Goal: Information Seeking & Learning: Learn about a topic

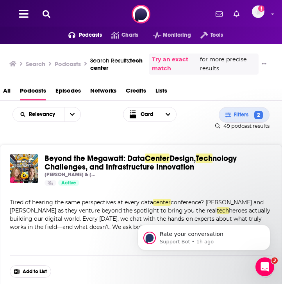
click at [48, 12] on icon at bounding box center [47, 14] width 8 height 8
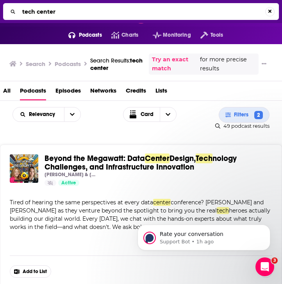
click at [37, 12] on input "tech center" at bounding box center [142, 11] width 246 height 12
click at [43, 12] on input "tech center" at bounding box center [142, 11] width 246 height 12
type input "tech AND data"
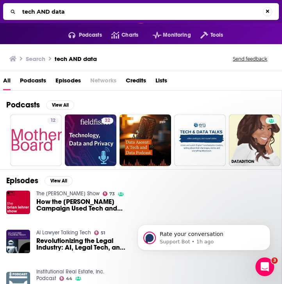
click at [34, 78] on span "Podcasts" at bounding box center [33, 82] width 26 height 16
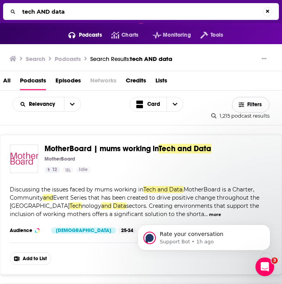
click at [243, 105] on icon "button" at bounding box center [241, 104] width 5 height 5
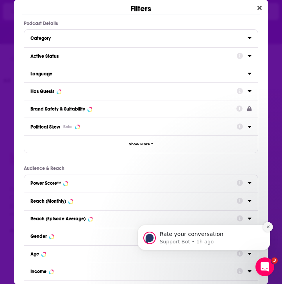
click at [270, 226] on button "Dismiss notification" at bounding box center [268, 227] width 10 height 10
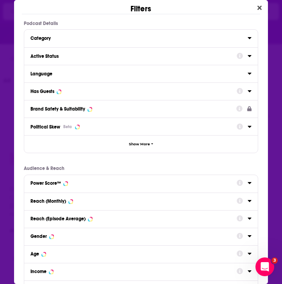
scroll to position [27, 0]
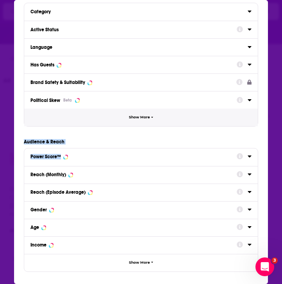
drag, startPoint x: 238, startPoint y: 165, endPoint x: 183, endPoint y: 123, distance: 68.8
click at [183, 123] on div "Podcast Details Category Active Status Language Has Guests Brand Safety & Suita…" at bounding box center [141, 133] width 254 height 278
click at [177, 119] on button "Show More" at bounding box center [141, 118] width 234 height 18
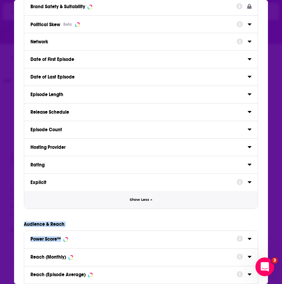
scroll to position [0, 0]
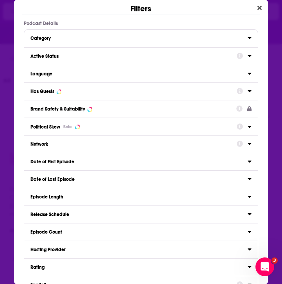
click at [158, 39] on div "Category" at bounding box center [136, 38] width 212 height 5
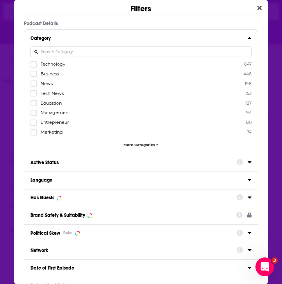
click at [158, 39] on div "Category" at bounding box center [136, 38] width 212 height 5
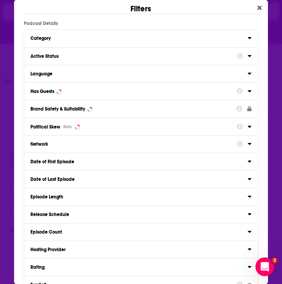
click at [220, 59] on button "Active Status" at bounding box center [133, 56] width 206 height 10
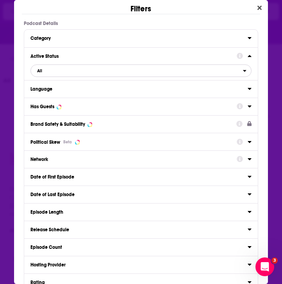
click at [134, 71] on span "All" at bounding box center [137, 71] width 212 height 10
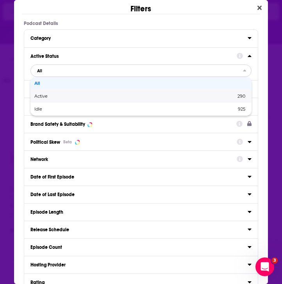
click at [126, 98] on span "Active" at bounding box center [87, 96] width 107 height 4
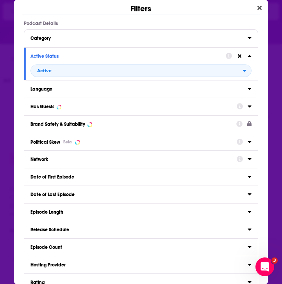
click at [161, 109] on div "Has Guests" at bounding box center [130, 106] width 201 height 5
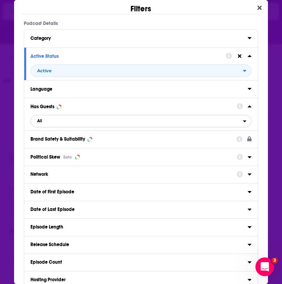
click at [102, 127] on button "All" at bounding box center [140, 121] width 221 height 12
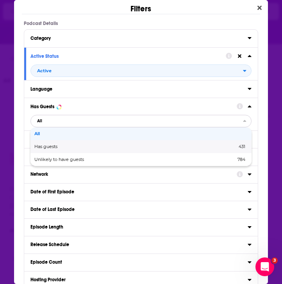
click at [93, 151] on div "Has guests 431" at bounding box center [140, 146] width 221 height 13
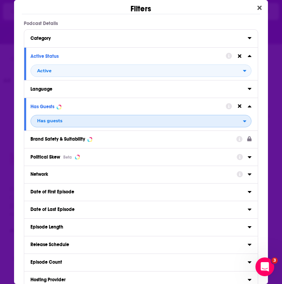
scroll to position [249, 0]
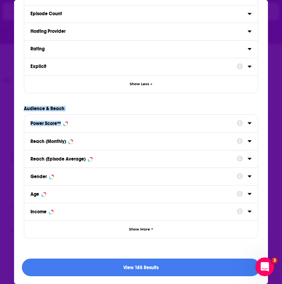
click at [182, 270] on button "View 185 Results" at bounding box center [141, 268] width 238 height 18
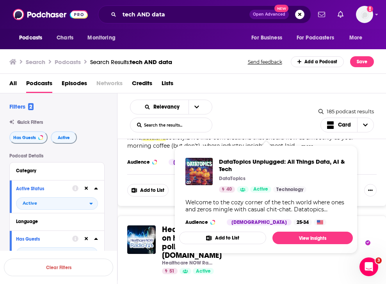
scroll to position [101, 0]
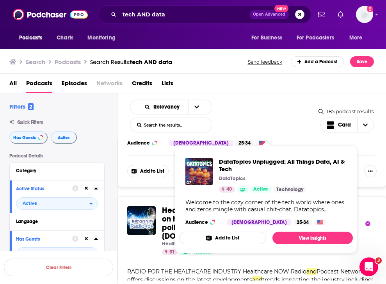
click at [266, 120] on div "Relevancy List Search Input Search the results... Card" at bounding box center [224, 116] width 189 height 33
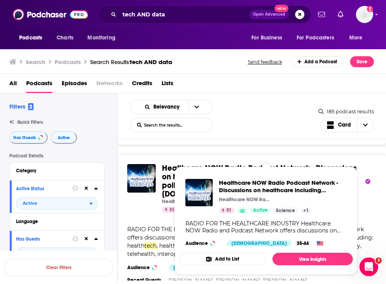
scroll to position [144, 0]
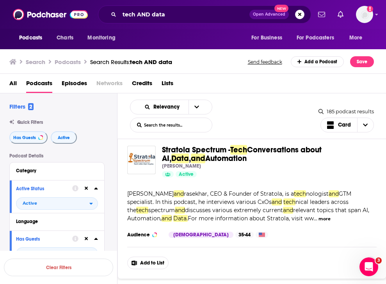
scroll to position [490, 0]
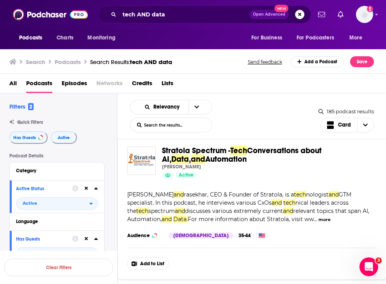
click at [316, 151] on span "Conversations about AI," at bounding box center [242, 155] width 160 height 18
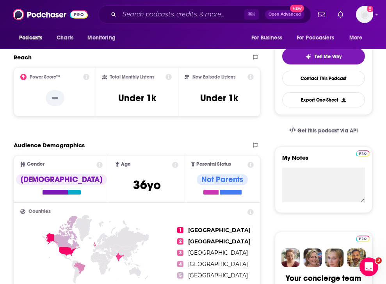
scroll to position [163, 0]
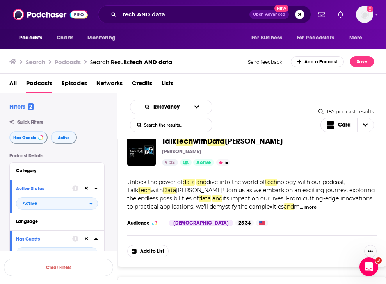
scroll to position [651, 0]
click at [305, 206] on button "more" at bounding box center [311, 207] width 12 height 7
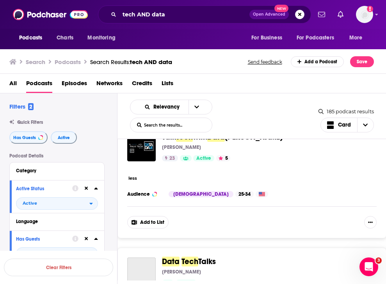
scroll to position [632, 0]
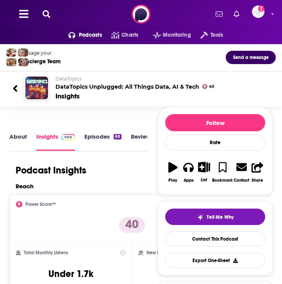
click at [136, 183] on div "Reach" at bounding box center [131, 185] width 230 height 7
click at [12, 137] on link "About" at bounding box center [18, 142] width 18 height 18
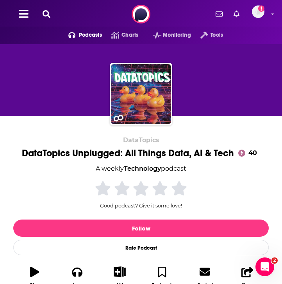
click at [280, 104] on div at bounding box center [141, 87] width 282 height 81
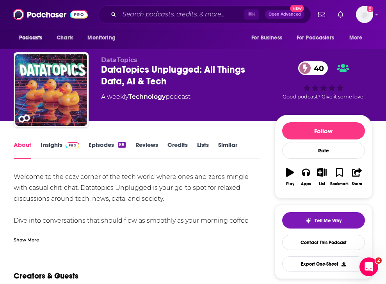
click at [96, 141] on link "Episodes 88" at bounding box center [107, 150] width 37 height 18
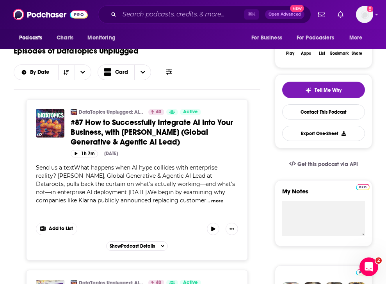
scroll to position [63, 0]
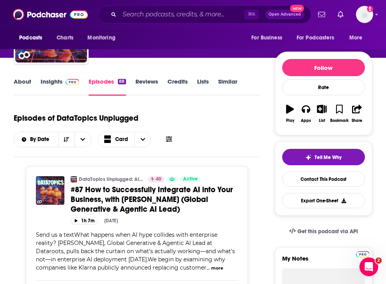
click at [52, 84] on link "Insights" at bounding box center [60, 87] width 39 height 18
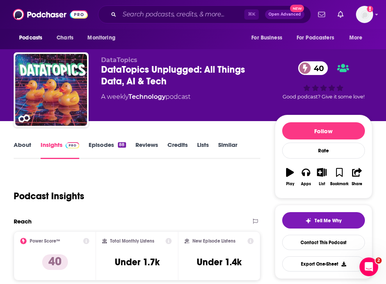
click at [30, 145] on link "About" at bounding box center [23, 150] width 18 height 18
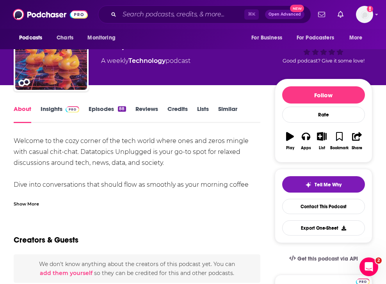
scroll to position [35, 0]
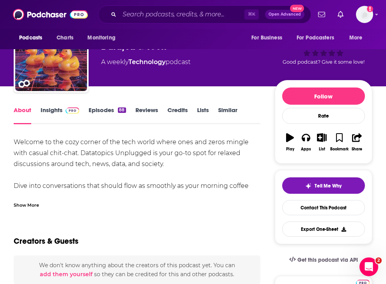
click at [53, 107] on link "Insights" at bounding box center [60, 115] width 39 height 18
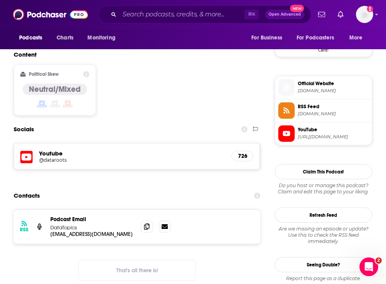
scroll to position [619, 0]
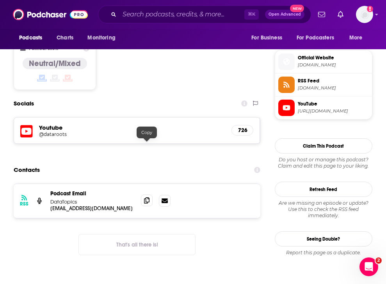
click at [146, 197] on icon at bounding box center [146, 200] width 5 height 6
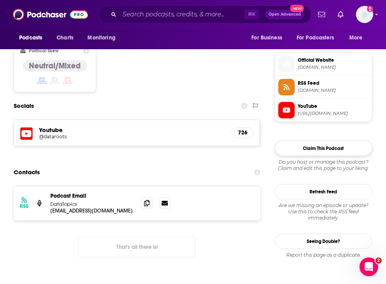
scroll to position [599, 0]
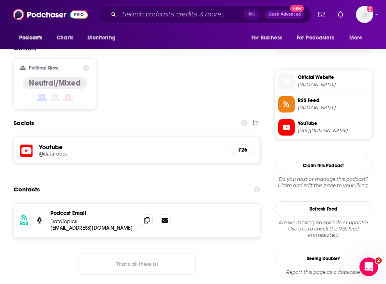
click at [282, 77] on span "Official Website" at bounding box center [333, 77] width 71 height 7
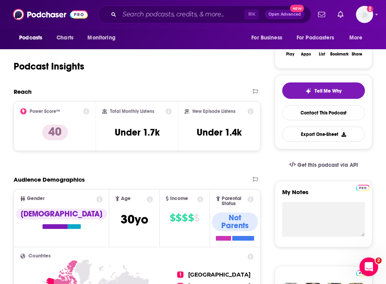
scroll to position [130, 0]
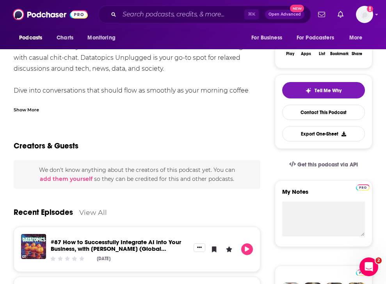
scroll to position [137, 0]
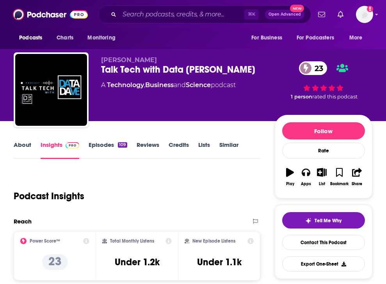
click at [100, 149] on link "Episodes 109" at bounding box center [108, 150] width 38 height 18
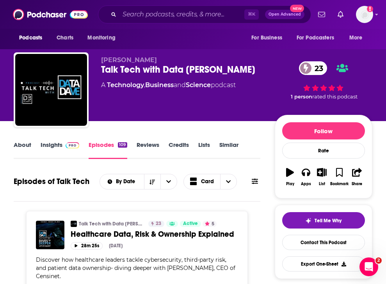
click at [62, 142] on span at bounding box center [70, 144] width 17 height 7
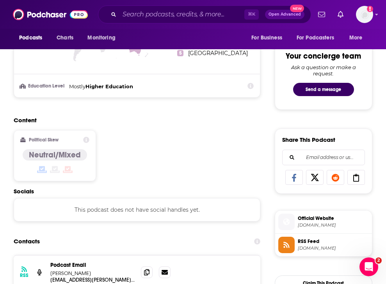
scroll to position [486, 0]
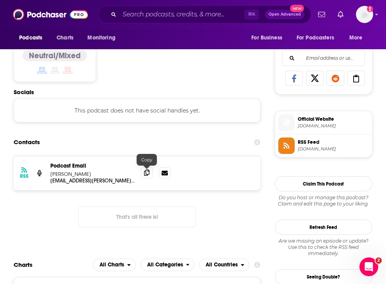
click at [147, 177] on span at bounding box center [147, 173] width 12 height 12
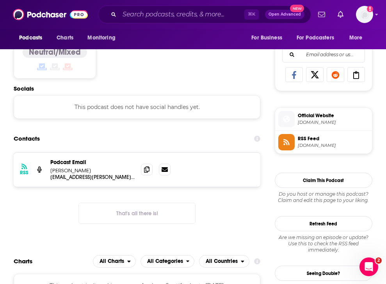
scroll to position [482, 0]
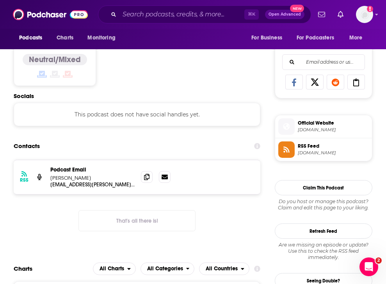
click at [310, 130] on span "[DOMAIN_NAME]" at bounding box center [333, 130] width 71 height 6
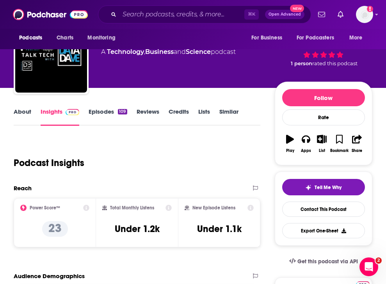
scroll to position [39, 0]
